Goal: Communication & Community: Answer question/provide support

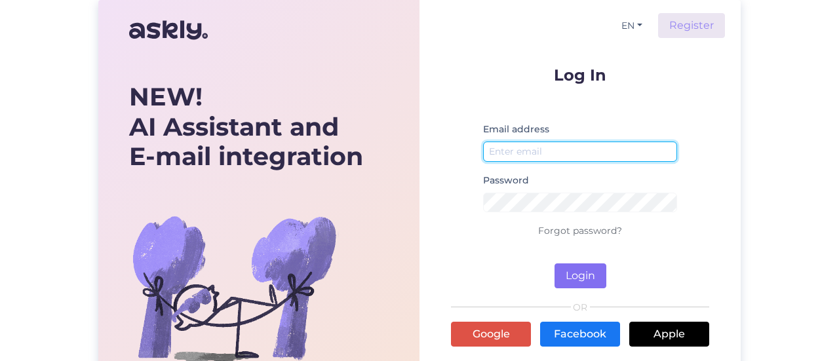
type input "[EMAIL_ADDRESS][DOMAIN_NAME]"
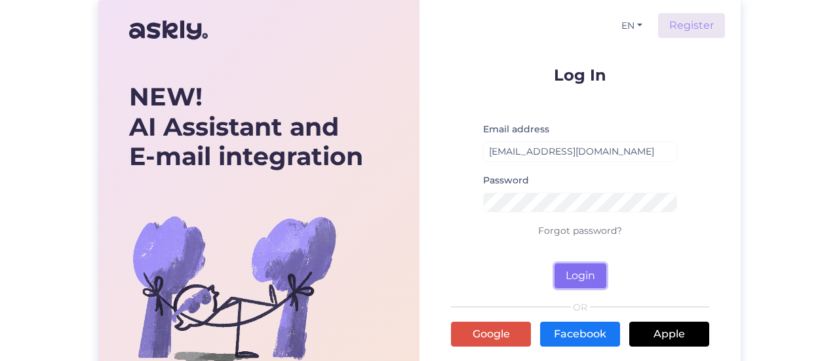
click at [584, 269] on button "Login" at bounding box center [581, 276] width 52 height 25
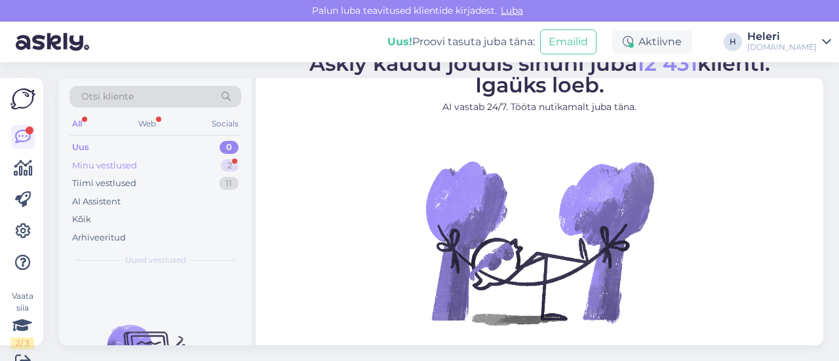
click at [153, 163] on div "Minu vestlused 2" at bounding box center [155, 166] width 172 height 18
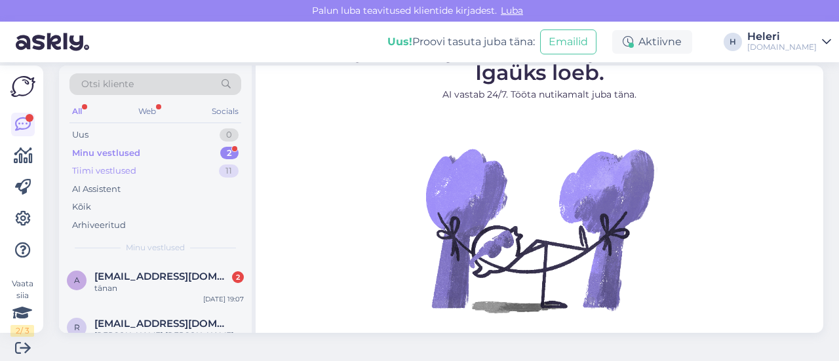
scroll to position [20, 0]
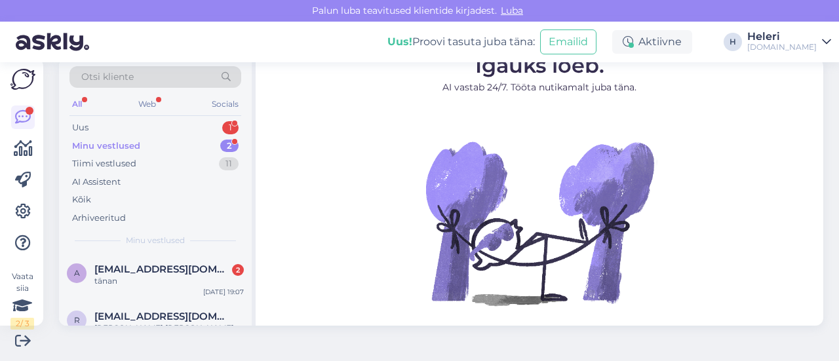
click at [132, 143] on div "Minu vestlused" at bounding box center [106, 146] width 68 height 13
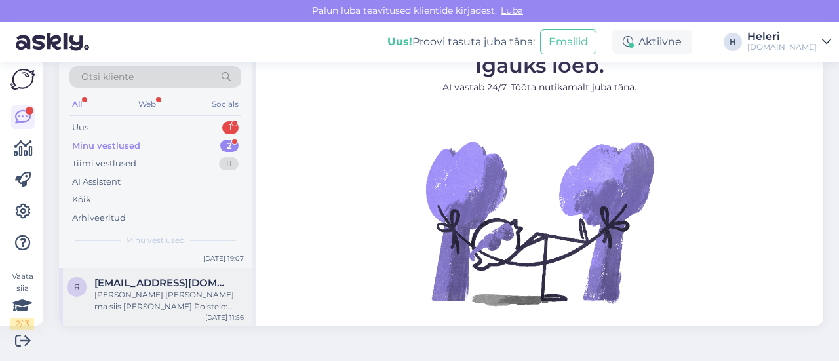
click at [156, 297] on div "[PERSON_NAME] [PERSON_NAME] ma siis [PERSON_NAME] Poistele: Arve nr 69495 Viite…" at bounding box center [168, 301] width 149 height 24
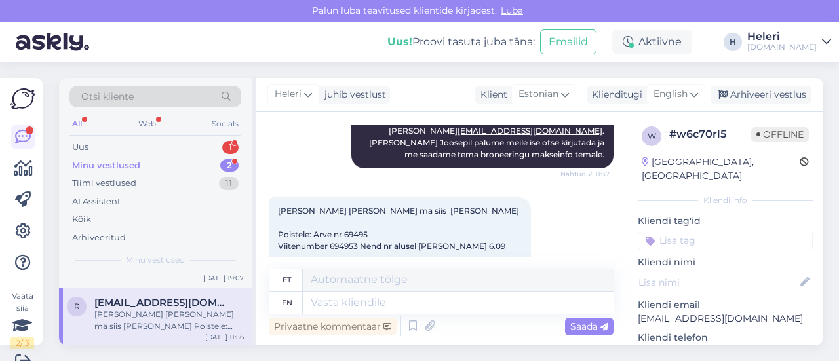
scroll to position [953, 0]
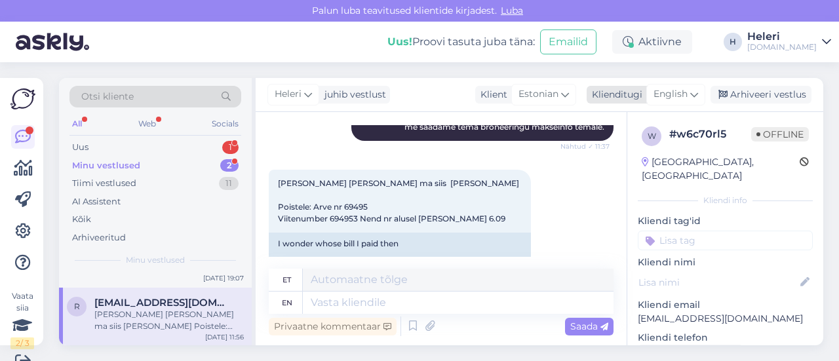
click at [665, 92] on span "English" at bounding box center [671, 94] width 34 height 14
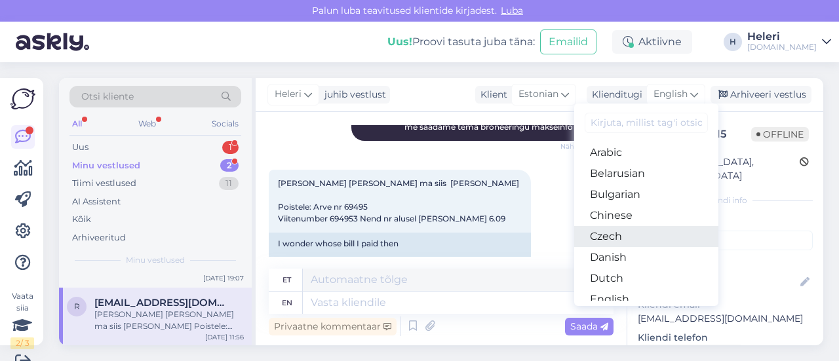
scroll to position [131, 0]
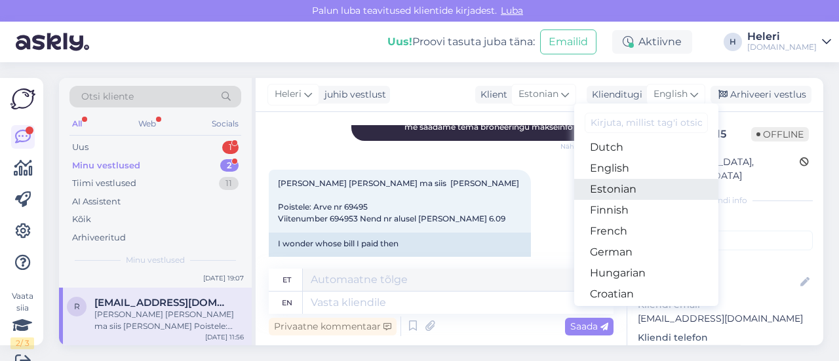
click at [612, 184] on link "Estonian" at bounding box center [646, 189] width 144 height 21
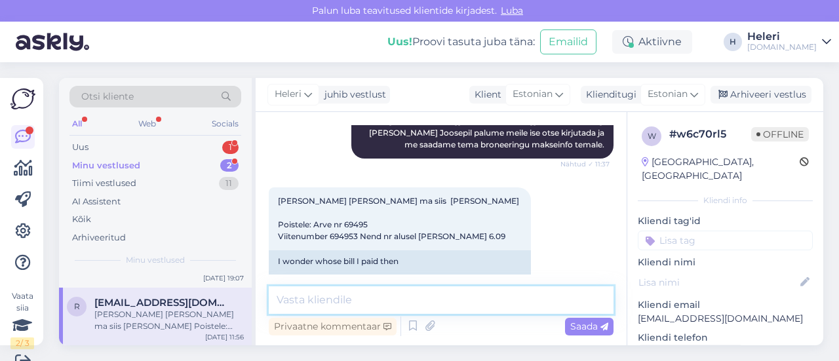
click at [401, 301] on textarea at bounding box center [441, 300] width 345 height 28
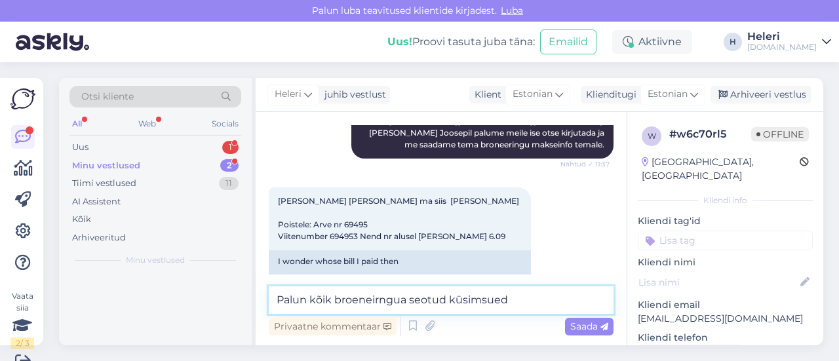
scroll to position [0, 0]
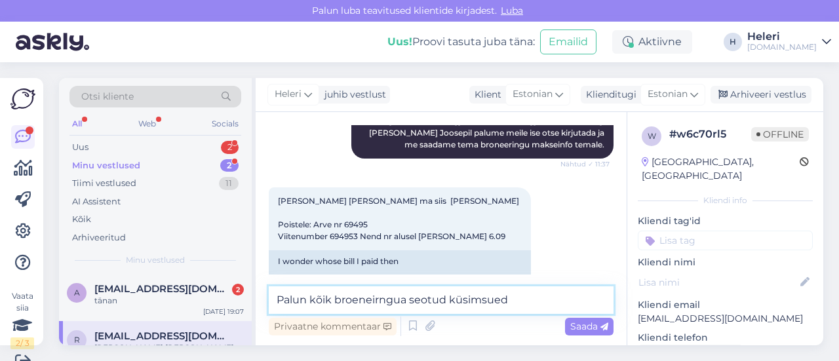
click at [405, 304] on textarea "Palun kõik broeneirngua seotud küsimsued" at bounding box center [441, 300] width 345 height 28
drag, startPoint x: 533, startPoint y: 304, endPoint x: 563, endPoint y: 299, distance: 30.5
click at [563, 299] on textarea "Palun kõik broeneirngua ja arvega seotud küsimsued" at bounding box center [441, 300] width 345 height 28
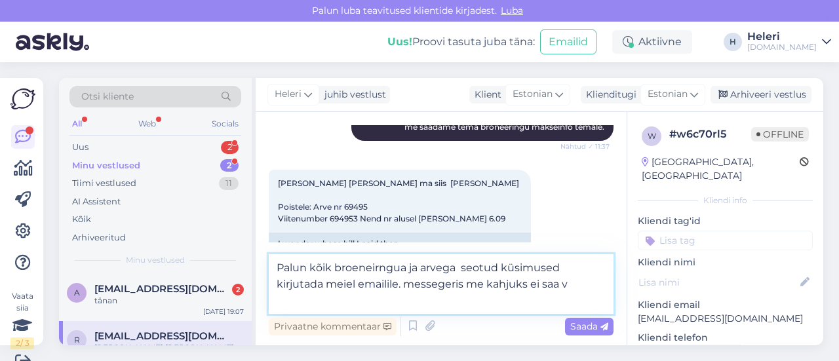
scroll to position [951, 0]
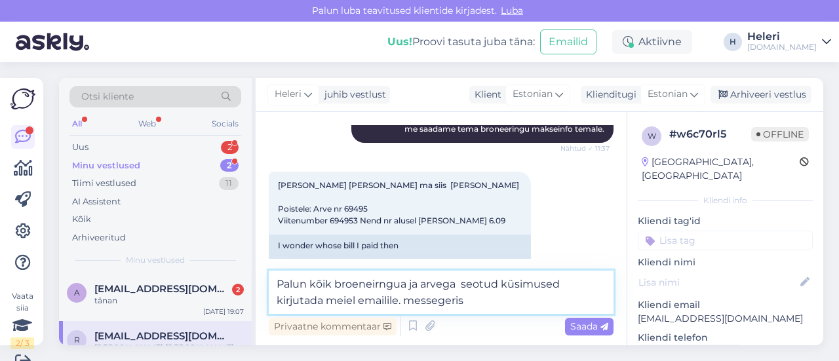
click at [359, 288] on textarea "Palun kõik broeneirngua ja arvega seotud küsimused kirjutada meiel emailile. me…" at bounding box center [441, 292] width 345 height 43
drag, startPoint x: 354, startPoint y: 287, endPoint x: 370, endPoint y: 287, distance: 15.7
click at [370, 287] on textarea "Palun kõik broeneirngua ja arvega seotud küsimused kirjutada meiel emailile. me…" at bounding box center [441, 292] width 345 height 43
drag, startPoint x: 371, startPoint y: 288, endPoint x: 405, endPoint y: 291, distance: 34.2
click at [405, 291] on textarea "Palun kõik broneeirngua ja arvega seotud küsimused kirjutada meiel emailile. me…" at bounding box center [441, 292] width 345 height 43
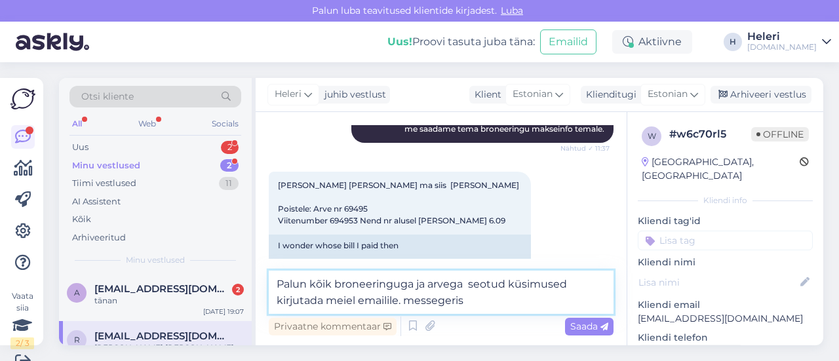
drag, startPoint x: 412, startPoint y: 286, endPoint x: 399, endPoint y: 289, distance: 13.4
click at [399, 289] on textarea "Palun kõik broneeringuga ja arvega seotud küsimused kirjutada meiel emailile. m…" at bounding box center [441, 292] width 345 height 43
drag, startPoint x: 400, startPoint y: 304, endPoint x: 488, endPoint y: 301, distance: 87.9
click at [488, 301] on textarea "Palun kõik broneeringu ja arvega seotud küsimused kirjutada meiel emailile. mes…" at bounding box center [441, 292] width 345 height 43
click at [424, 302] on textarea "Palun kõik broneeringu ja arvega seotud küsimused kirjutada meiel emailile info…" at bounding box center [441, 292] width 345 height 43
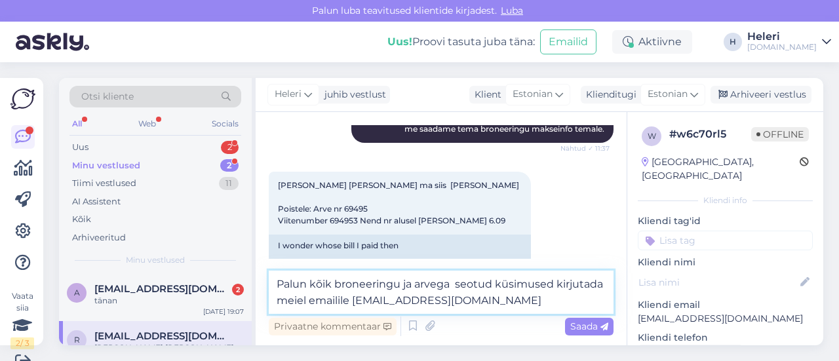
click at [486, 298] on textarea "Palun kõik broneeringu ja arvega seotud küsimused kirjutada meiel emailile [EMA…" at bounding box center [441, 292] width 345 height 43
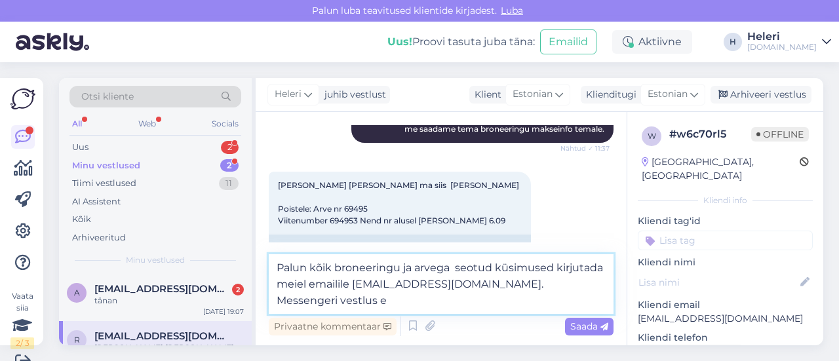
scroll to position [953, 0]
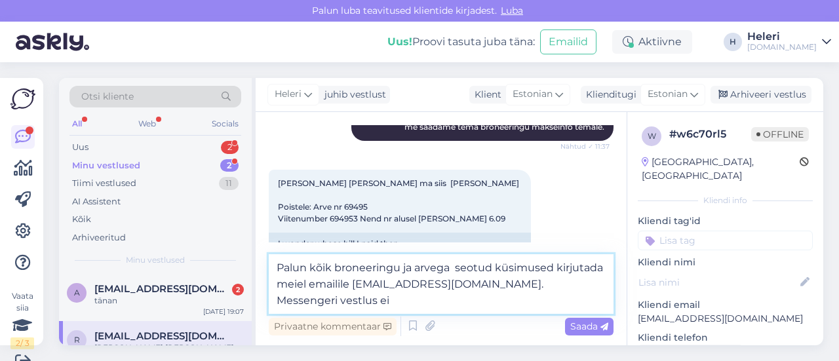
drag, startPoint x: 347, startPoint y: 288, endPoint x: 359, endPoint y: 288, distance: 11.1
click at [359, 288] on textarea "Palun kõik broneeringu ja arvega seotud küsimused kirjutada meiel emailile [EMA…" at bounding box center [441, 284] width 345 height 60
drag, startPoint x: 485, startPoint y: 287, endPoint x: 496, endPoint y: 296, distance: 13.9
click at [496, 296] on textarea "Palun kõik broneeringu ja arvega seotud küsimused kirjutada meile emailile [EMA…" at bounding box center [441, 284] width 345 height 60
drag, startPoint x: 488, startPoint y: 287, endPoint x: 495, endPoint y: 300, distance: 14.4
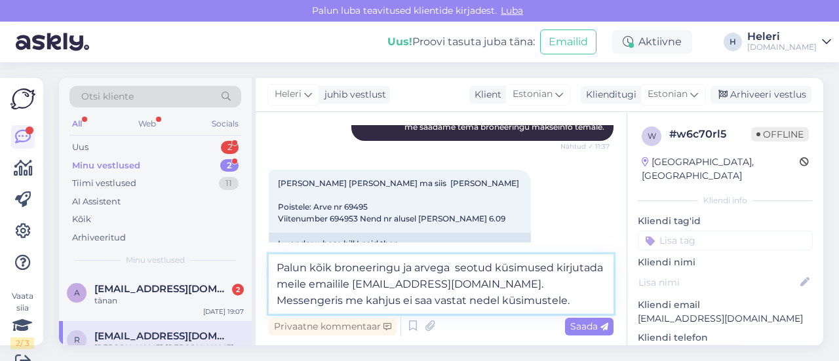
click at [495, 300] on textarea "Palun kõik broneeringu ja arvega seotud küsimused kirjutada meile emailile [EMA…" at bounding box center [441, 284] width 345 height 60
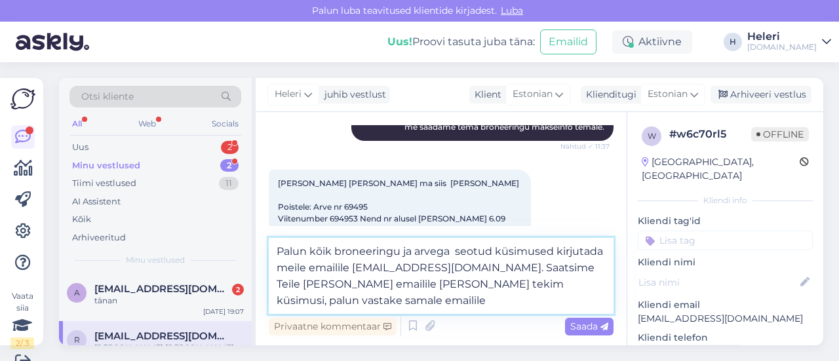
click at [393, 300] on textarea "Palun kõik broneeringu ja arvega seotud küsimused kirjutada meile emailile [EMA…" at bounding box center [441, 276] width 345 height 76
drag, startPoint x: 378, startPoint y: 291, endPoint x: 358, endPoint y: 289, distance: 19.8
click at [358, 289] on textarea "Palun kõik broneeringu ja arvega seotud küsimused kirjutada meile emailile [EMA…" at bounding box center [441, 276] width 345 height 76
drag, startPoint x: 388, startPoint y: 286, endPoint x: 380, endPoint y: 288, distance: 8.7
click at [380, 288] on textarea "Palun kõik broneeringu ja arvega seotud küsimused kirjutada meile emailile [EMA…" at bounding box center [441, 276] width 345 height 76
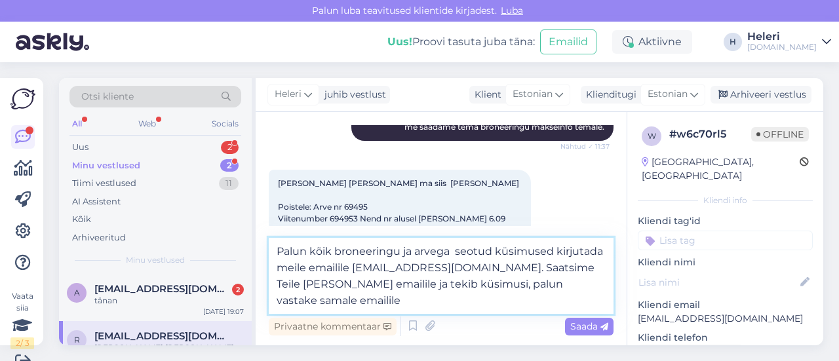
click at [320, 304] on textarea "Palun kõik broneeringu ja arvega seotud küsimused kirjutada meile emailile [EMA…" at bounding box center [441, 276] width 345 height 76
drag, startPoint x: 484, startPoint y: 269, endPoint x: 274, endPoint y: 250, distance: 211.3
click at [274, 249] on textarea "Palun kõik broneeringu ja arvega seotud küsimused kirjutada meile emailile [EMA…" at bounding box center [441, 276] width 345 height 76
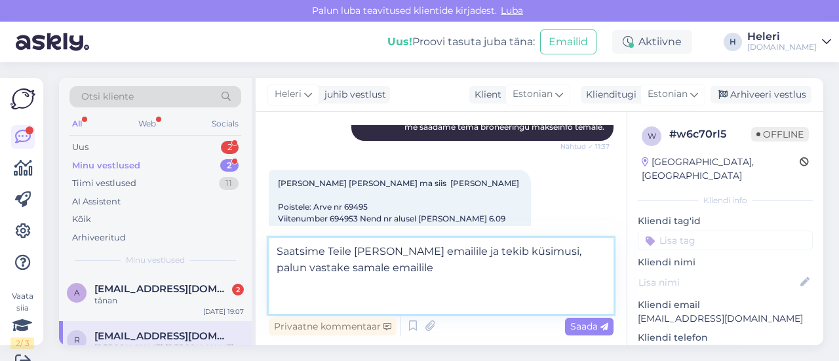
scroll to position [951, 0]
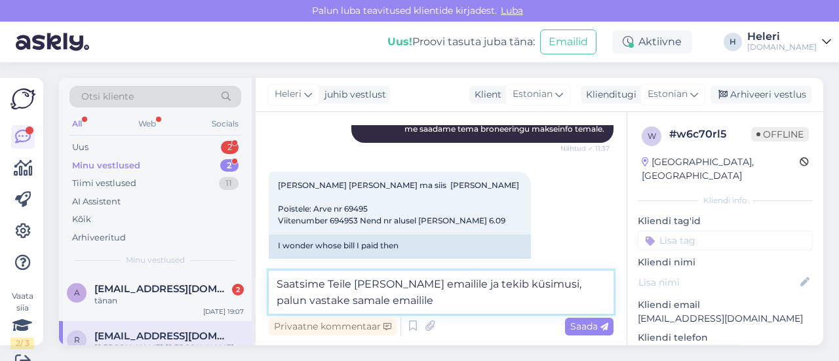
click at [400, 302] on textarea "Saatsime Teile [PERSON_NAME] emailile ja tekib küsimusi, palun vastake samale e…" at bounding box center [441, 292] width 345 height 43
click at [401, 302] on textarea "Saatsime Teile [PERSON_NAME] emailile ja tekib küsimusi, palun vastake samale e…" at bounding box center [441, 292] width 345 height 43
drag, startPoint x: 493, startPoint y: 305, endPoint x: 409, endPoint y: 306, distance: 83.9
click at [409, 306] on textarea "Saatsime Teile [PERSON_NAME] emailile ja tekib küsimusi, palun vastake samale e…" at bounding box center [441, 292] width 345 height 43
drag, startPoint x: 406, startPoint y: 302, endPoint x: 564, endPoint y: 311, distance: 157.6
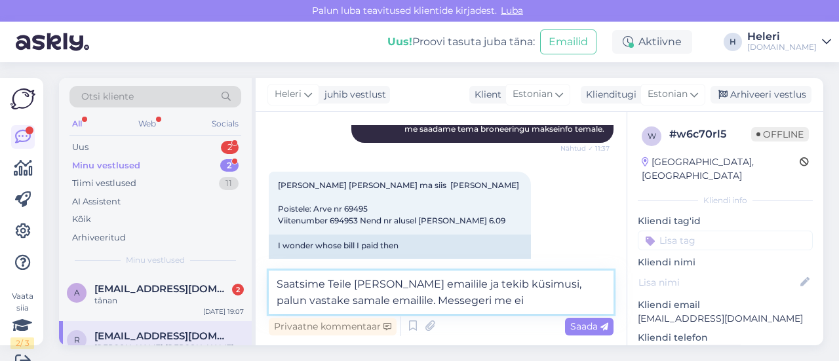
click at [564, 311] on textarea "Saatsime Teile [PERSON_NAME] emailile ja tekib küsimusi, palun vastake samale e…" at bounding box center [441, 292] width 345 height 43
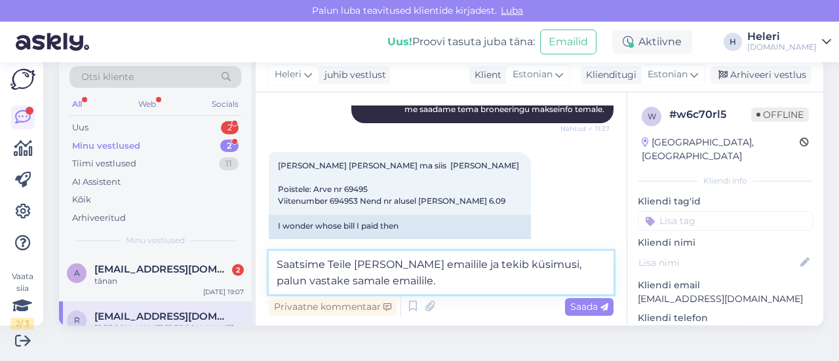
click at [405, 283] on textarea "Saatsime Teile [PERSON_NAME] emailile ja tekib küsimusi, palun vastake samale e…" at bounding box center [441, 272] width 345 height 43
click at [490, 267] on textarea "Saatsime Teile [PERSON_NAME] emailile ja tekib küsimusi, palun vastake samale e…" at bounding box center [441, 272] width 345 height 43
click at [330, 286] on textarea "Saatsime Teile [PERSON_NAME] emailile ja tekib arve kohta küsimusi, palun vasta…" at bounding box center [441, 272] width 345 height 43
click at [505, 285] on textarea "Saatsime Teile [PERSON_NAME] emailile ja tekib arve kohta küsimusi, siis palun …" at bounding box center [441, 272] width 345 height 43
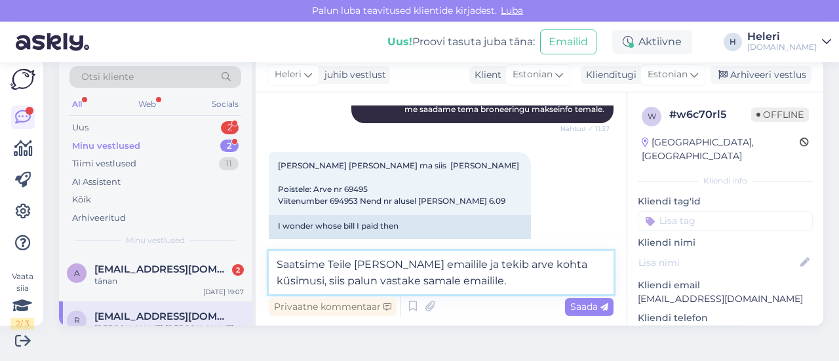
click at [523, 281] on textarea "Saatsime Teile [PERSON_NAME] emailile ja tekib arve kohta küsimusi, siis palun …" at bounding box center [441, 272] width 345 height 43
type textarea "Saatsime Teile [PERSON_NAME] emailile ja tekib arve kohta küsimusi, siis palun …"
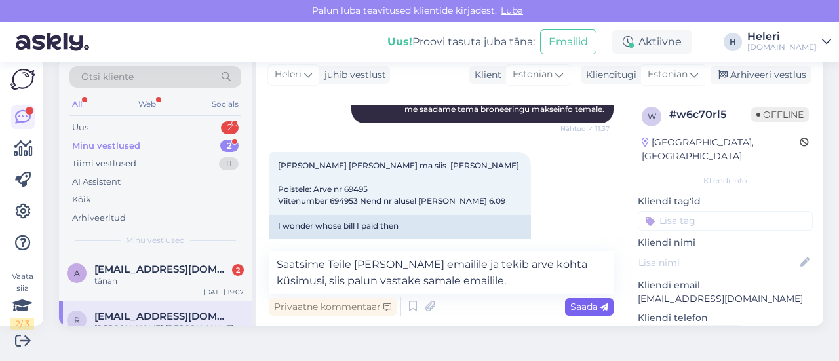
click at [575, 302] on span "Saada" at bounding box center [589, 307] width 38 height 12
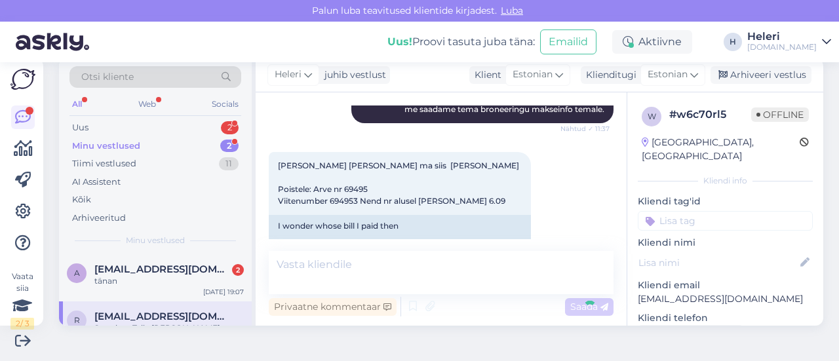
scroll to position [1004, 0]
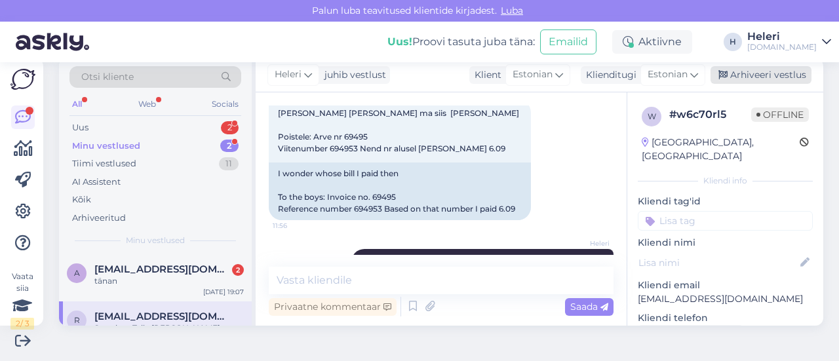
click at [758, 73] on div "Arhiveeri vestlus" at bounding box center [761, 75] width 101 height 18
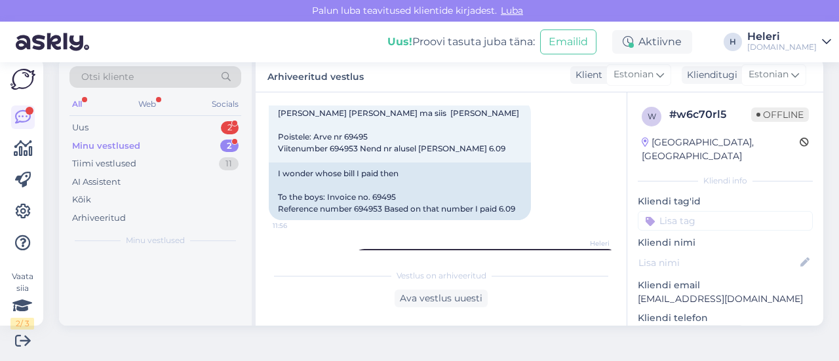
scroll to position [1008, 0]
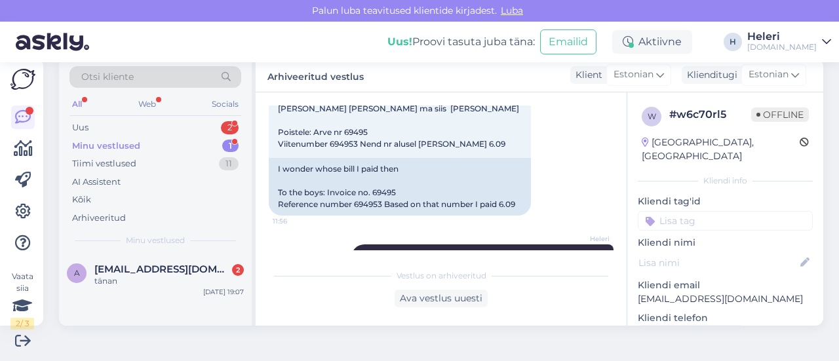
click at [153, 146] on div "Minu vestlused 1" at bounding box center [155, 146] width 172 height 18
click at [123, 273] on span "[EMAIL_ADDRESS][DOMAIN_NAME]" at bounding box center [162, 270] width 136 height 12
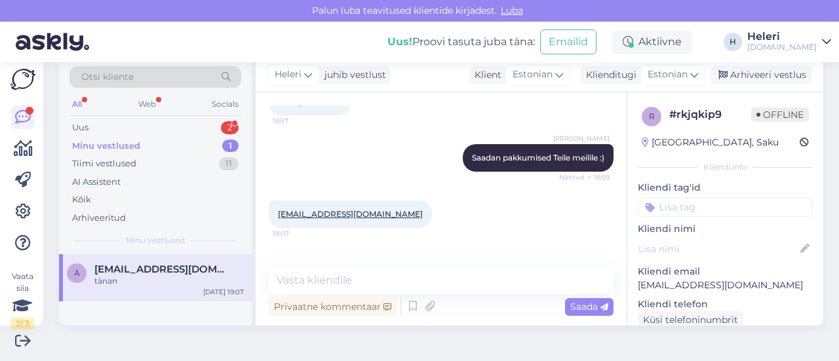
scroll to position [656, 0]
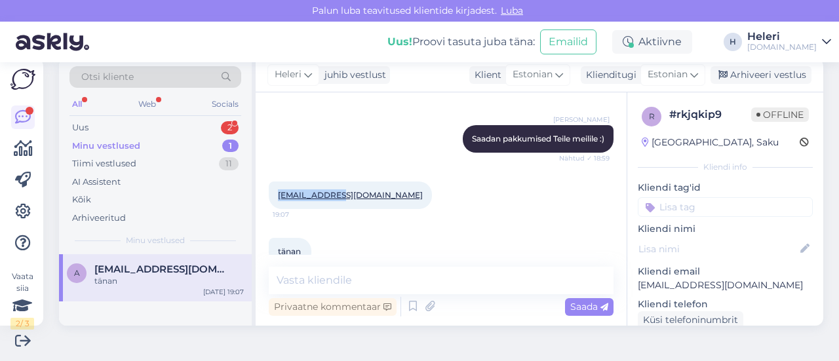
drag, startPoint x: 276, startPoint y: 182, endPoint x: 339, endPoint y: 184, distance: 63.0
click at [339, 184] on div "[EMAIL_ADDRESS][DOMAIN_NAME] 19:07" at bounding box center [350, 196] width 163 height 28
copy link "[EMAIL_ADDRESS][DOMAIN_NAME]"
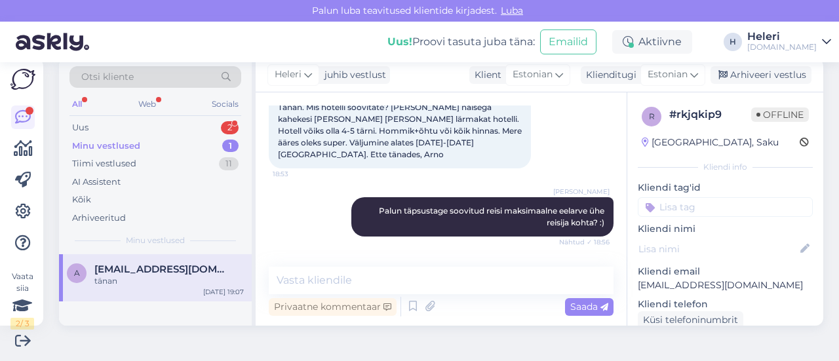
scroll to position [524, 0]
